Goal: Transaction & Acquisition: Subscribe to service/newsletter

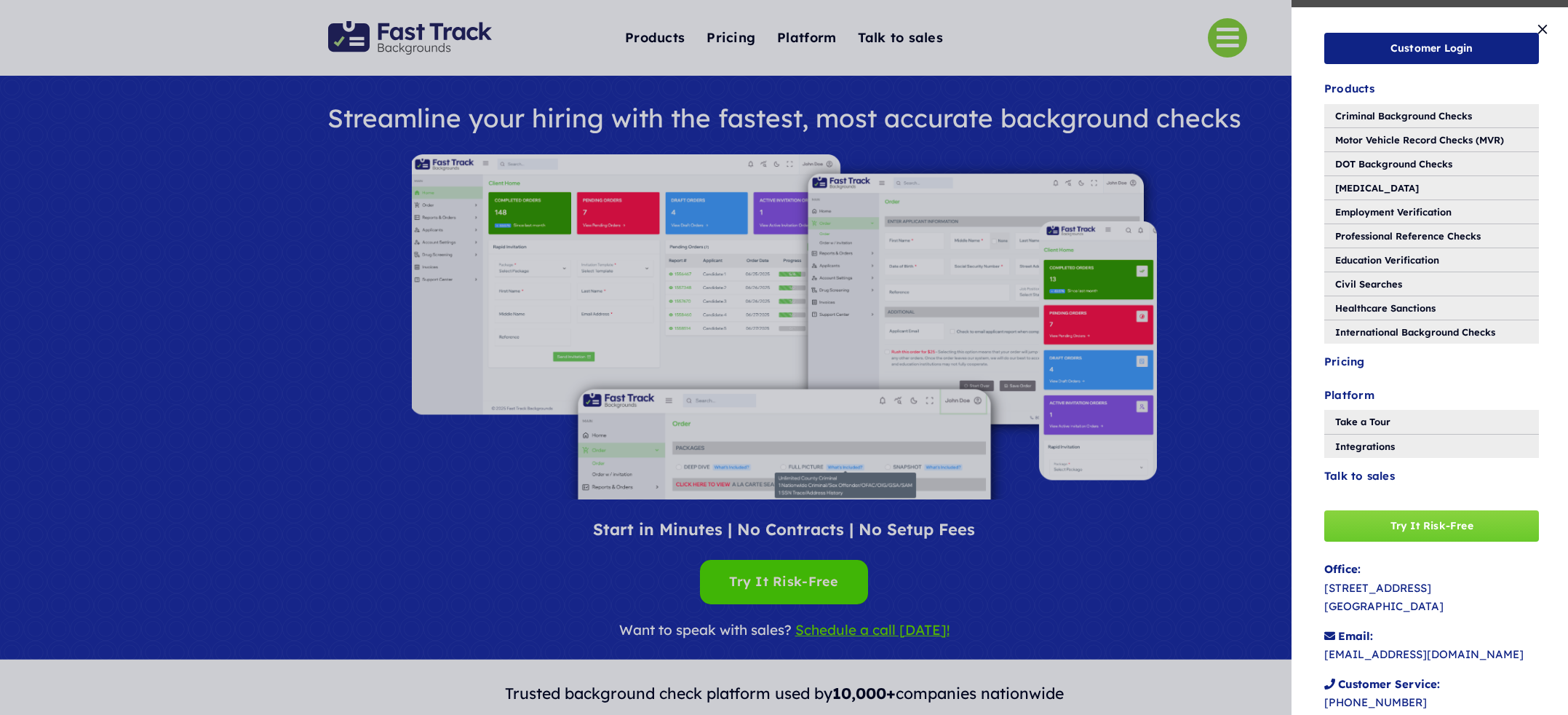
click at [427, 31] on div "Customer Login Products Criminal Background Checks Motor Vehicle Record Checks …" at bounding box center [784, 357] width 1568 height 715
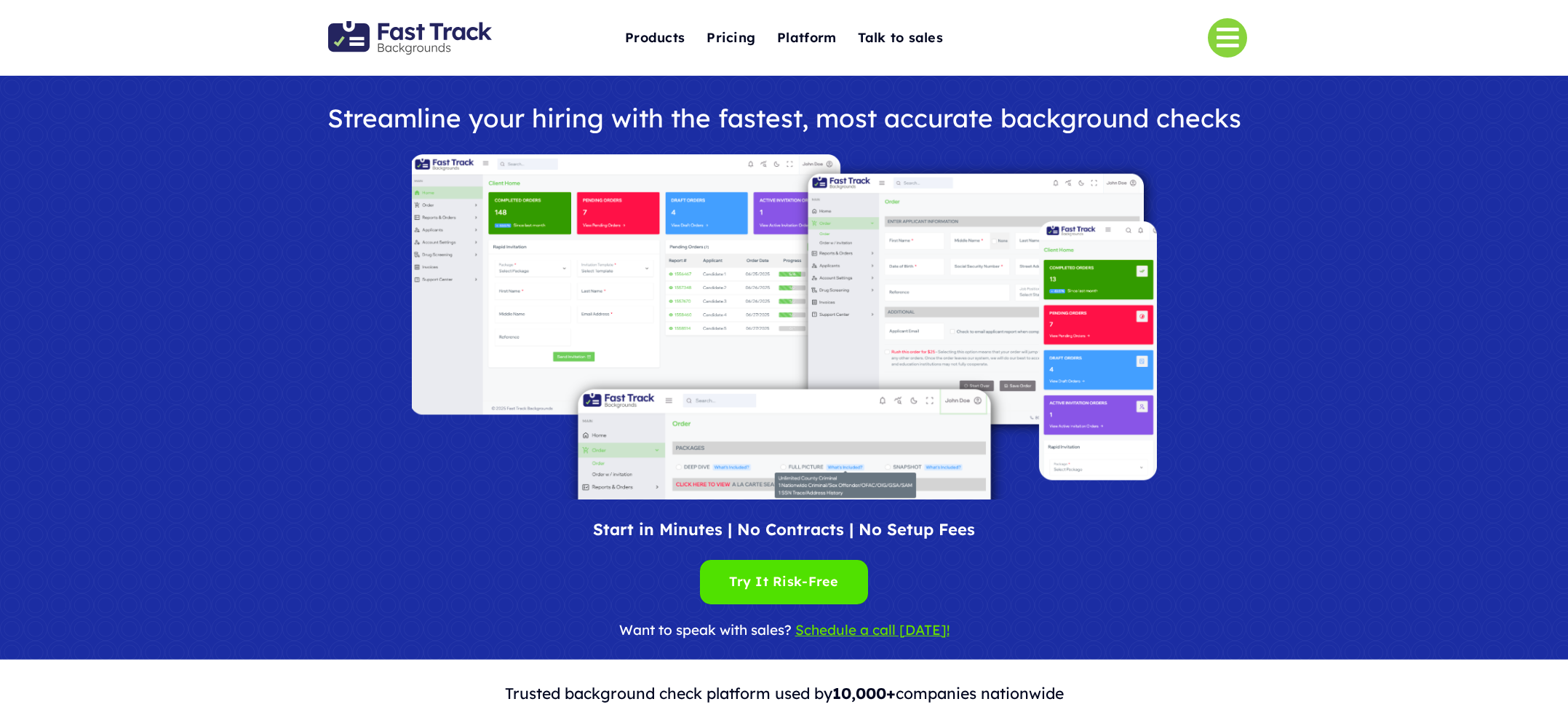
click at [418, 37] on img "Fast Track Backgrounds Logo" at bounding box center [410, 37] width 163 height 33
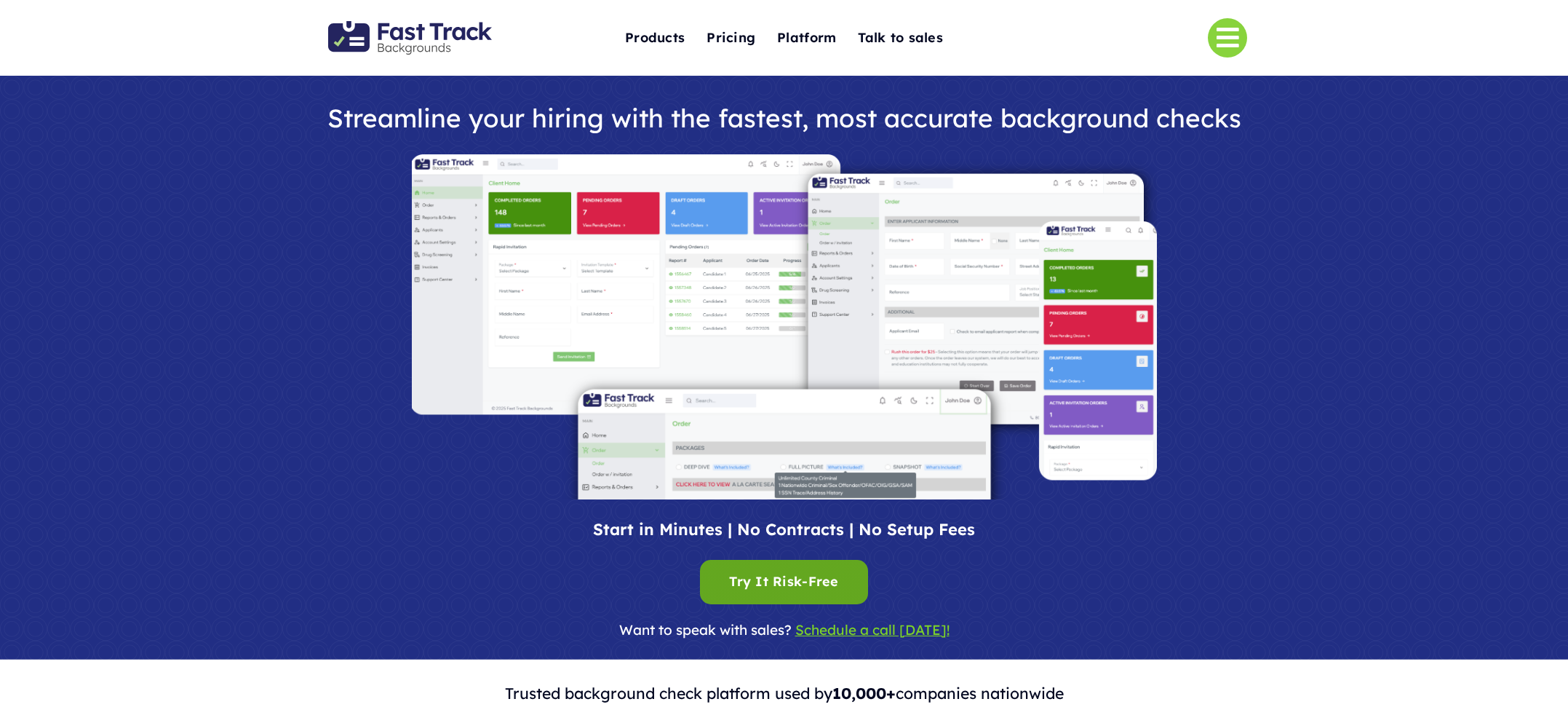
click at [796, 579] on div "Try It Risk-Free Try It Risk-Free" at bounding box center [783, 582] width 109 height 22
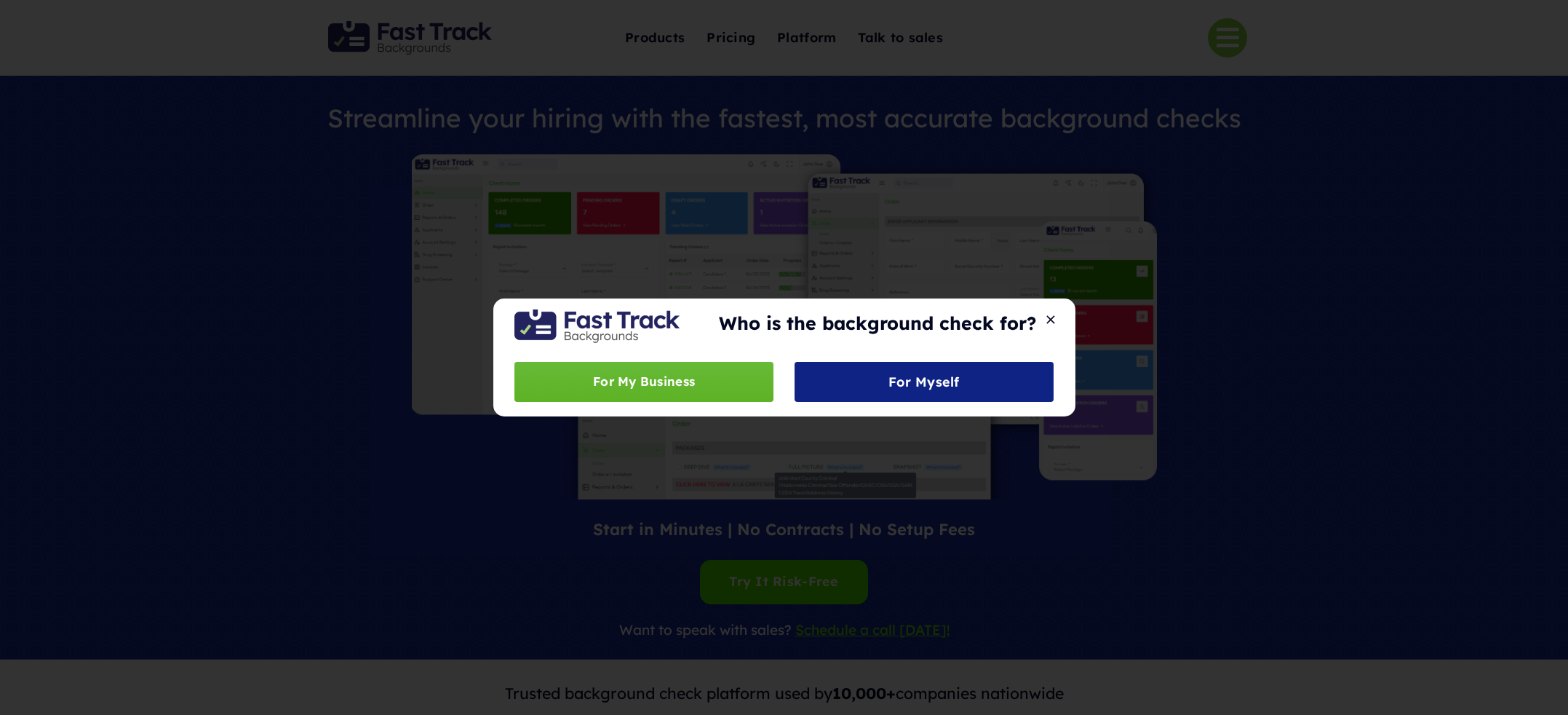
click at [669, 388] on span "For My Business" at bounding box center [644, 382] width 102 height 21
